Goal: Use online tool/utility: Utilize a website feature to perform a specific function

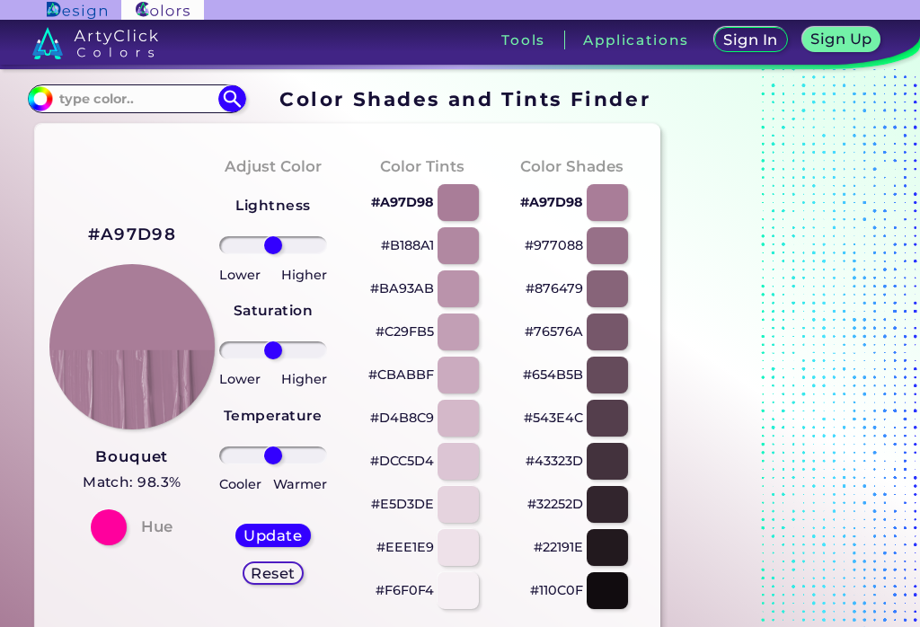
type input "35"
click at [289, 357] on input "range" at bounding box center [273, 350] width 109 height 18
click at [282, 537] on h5 "Update" at bounding box center [273, 534] width 53 height 13
type input "#b2759b"
type input "0"
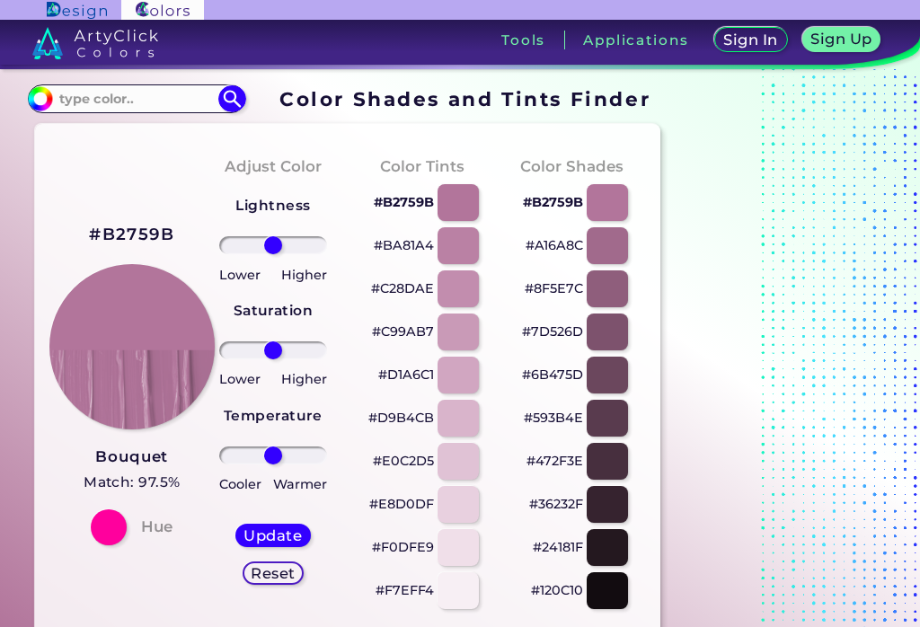
click at [37, 95] on input "#b2759b" at bounding box center [38, 96] width 22 height 22
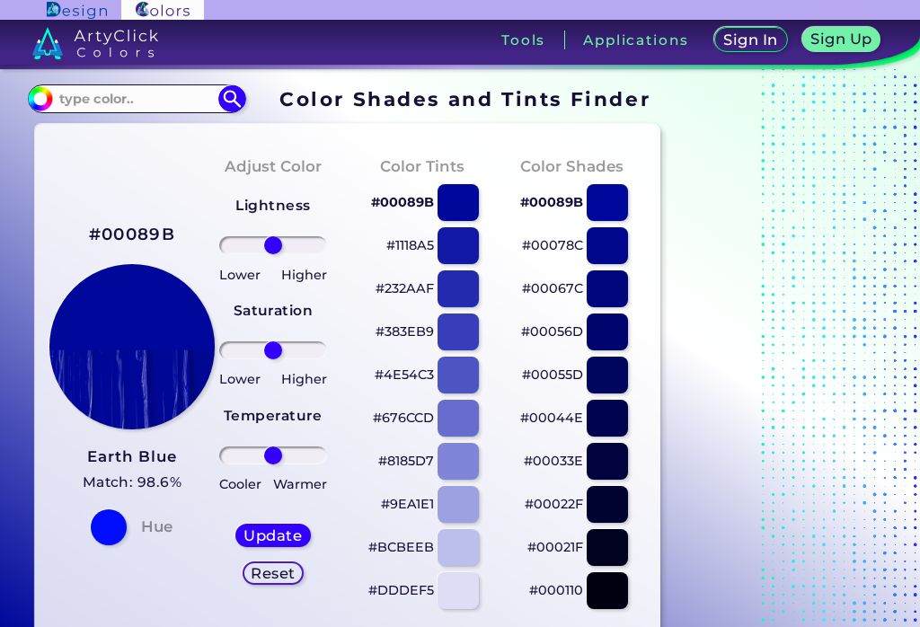
type input "#000821"
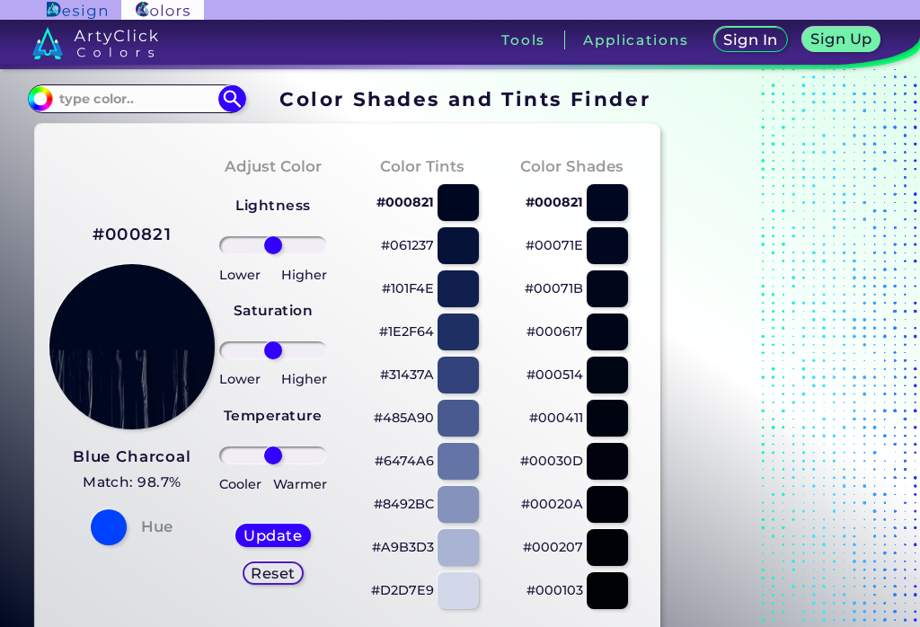
scroll to position [-2, 0]
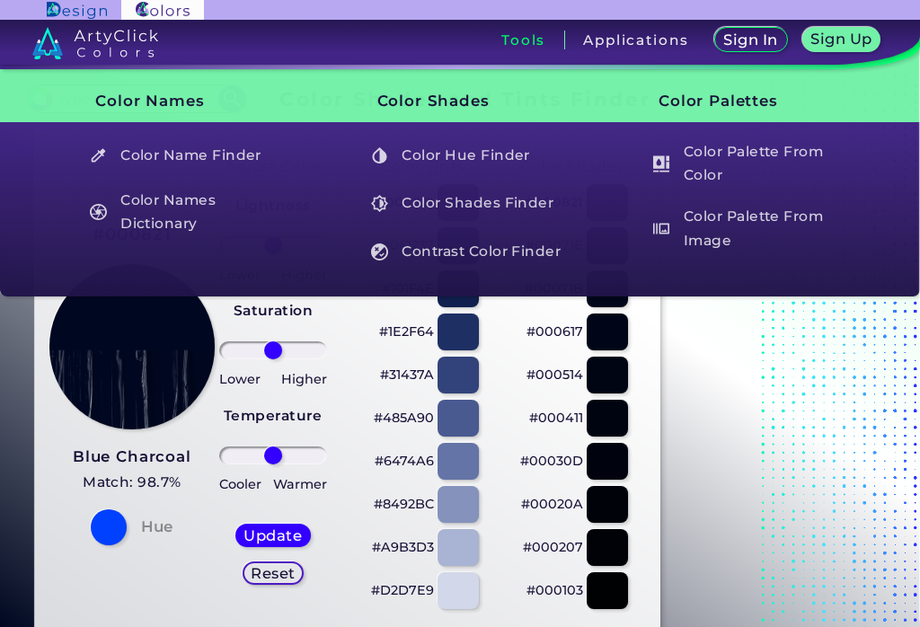
click at [521, 34] on h3 "Tools" at bounding box center [523, 39] width 44 height 13
click at [144, 155] on h5 "Color Name Finder" at bounding box center [185, 155] width 209 height 34
